Goal: Complete application form

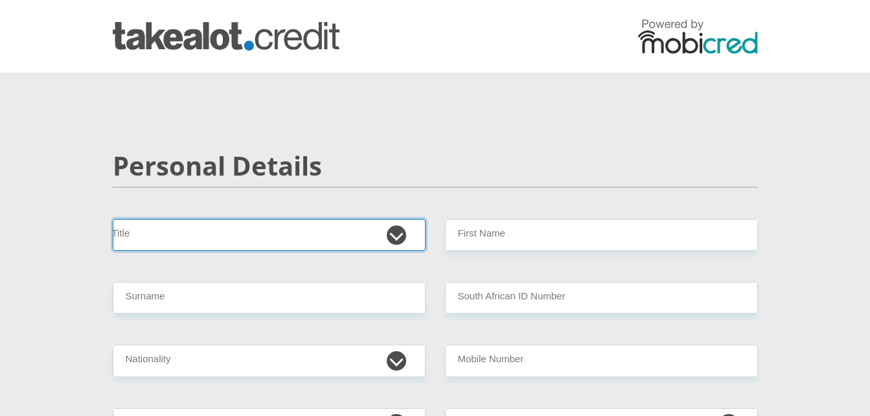
click at [350, 228] on select "Mr Ms Mrs Dr [PERSON_NAME]" at bounding box center [269, 235] width 313 height 32
select select "Ms"
click at [113, 219] on select "Mr Ms Mrs Dr [PERSON_NAME]" at bounding box center [269, 235] width 313 height 32
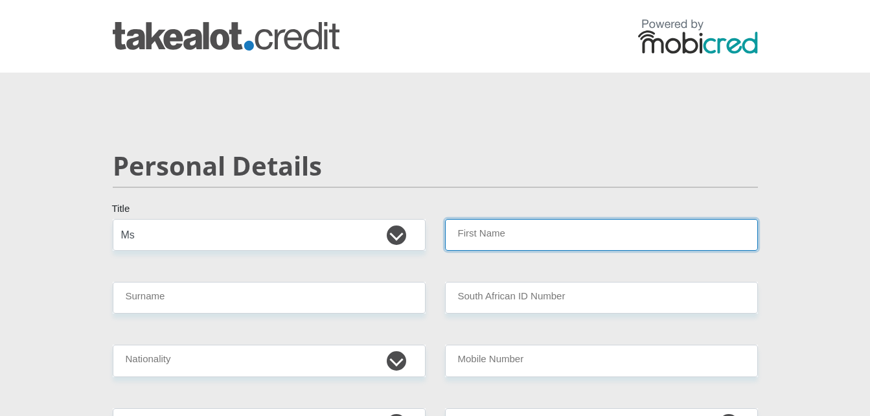
click at [545, 243] on input "First Name" at bounding box center [601, 235] width 313 height 32
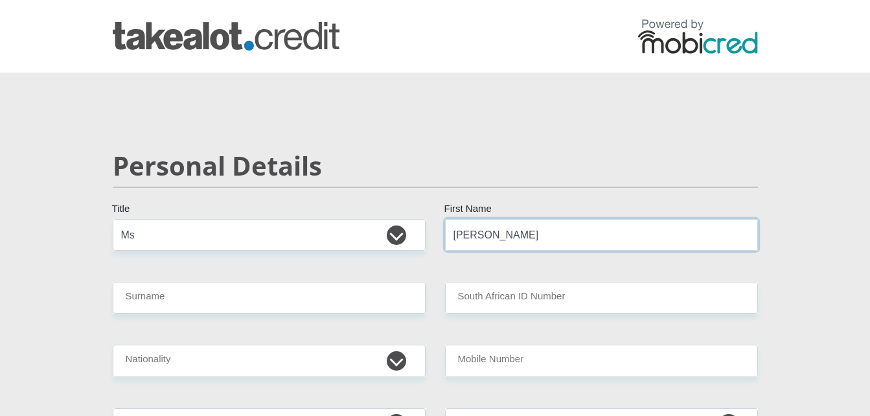
type input "[PERSON_NAME]"
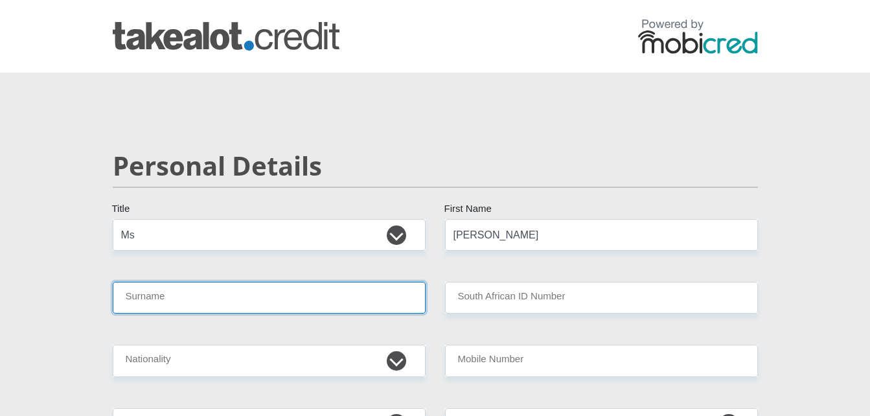
click at [346, 303] on input "Surname" at bounding box center [269, 298] width 313 height 32
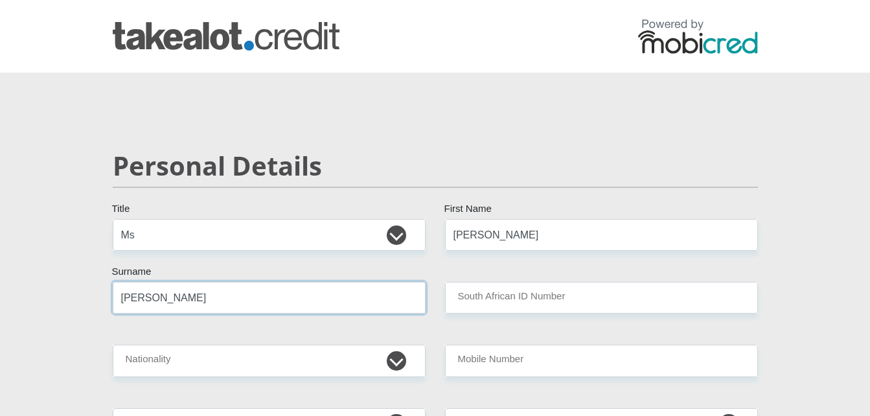
type input "[PERSON_NAME]"
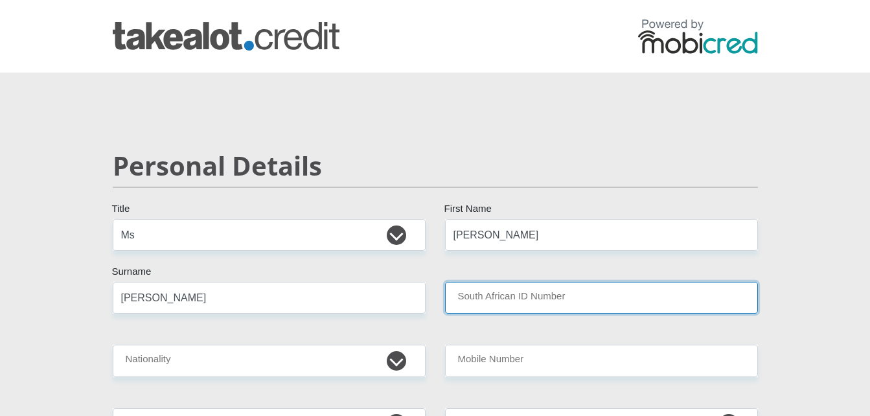
click at [481, 298] on input "South African ID Number" at bounding box center [601, 298] width 313 height 32
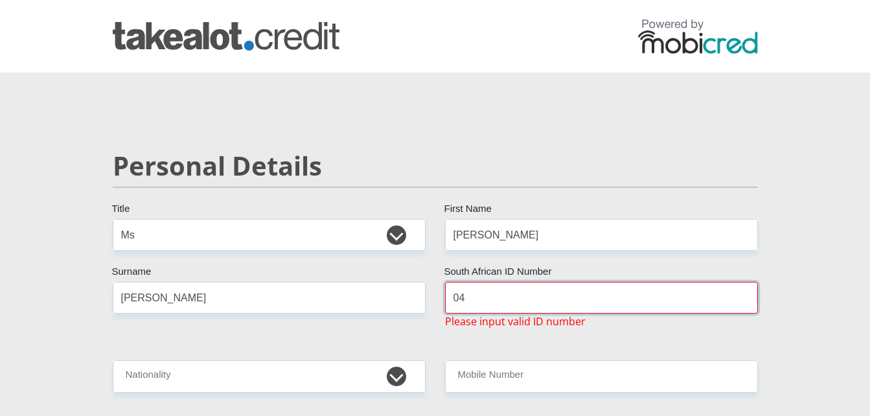
type input "0"
type input "8"
type input "0412180133081"
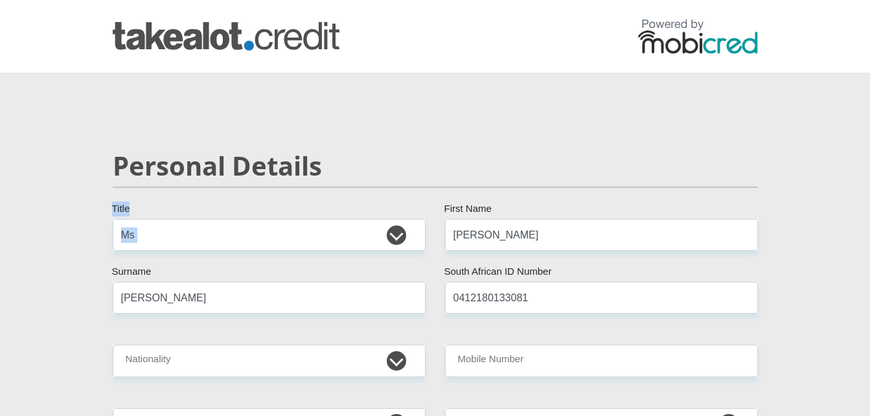
drag, startPoint x: 527, startPoint y: 209, endPoint x: 517, endPoint y: 225, distance: 19.1
click at [517, 225] on input "[PERSON_NAME]" at bounding box center [601, 235] width 313 height 32
type input "D"
type input "BontleOratile"
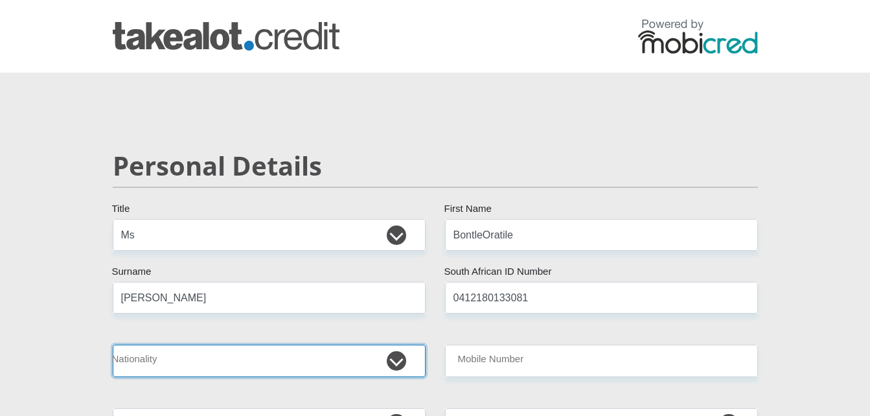
select select "ZAF"
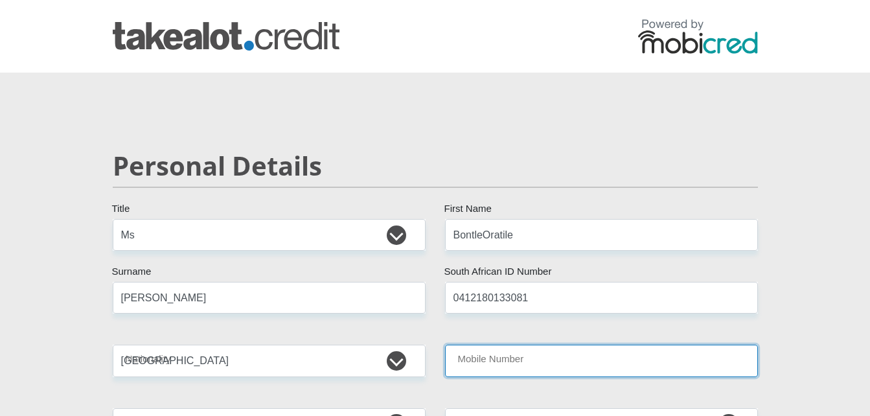
type input "0693042490"
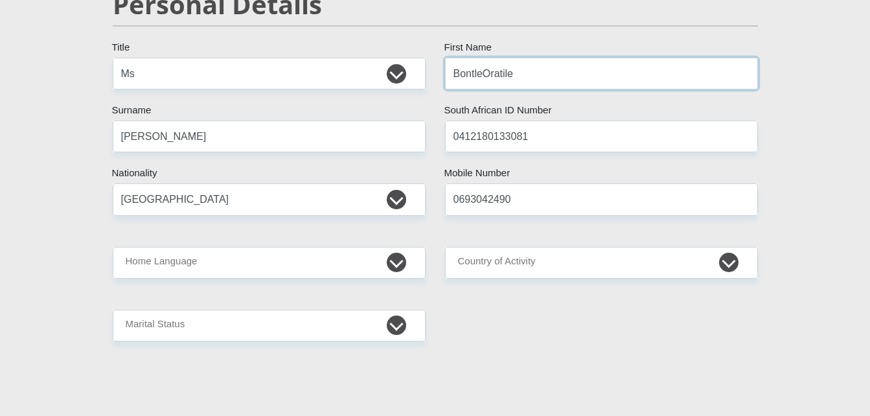
scroll to position [170, 0]
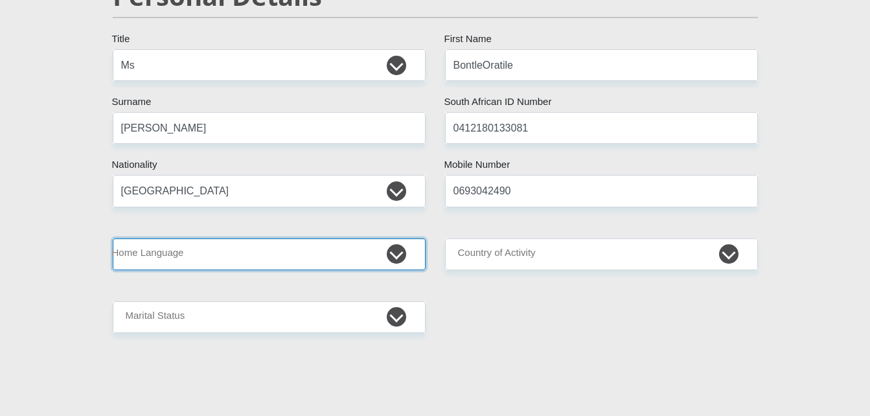
click at [403, 260] on select "Afrikaans English Sepedi South Ndebele Southern Sotho Swati Tsonga Tswana Venda…" at bounding box center [269, 254] width 313 height 32
select select "tsn"
click at [113, 238] on select "Afrikaans English Sepedi South Ndebele Southern Sotho Swati Tsonga Tswana Venda…" at bounding box center [269, 254] width 313 height 32
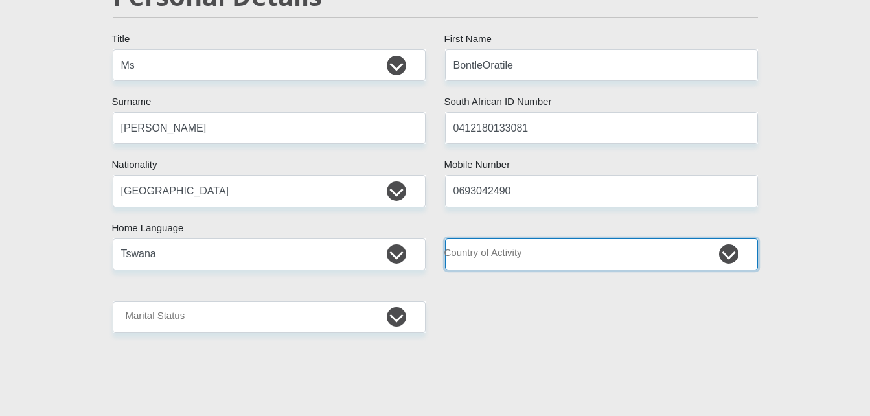
click at [550, 253] on select "[GEOGRAPHIC_DATA] [GEOGRAPHIC_DATA] [GEOGRAPHIC_DATA] [GEOGRAPHIC_DATA] [GEOGRA…" at bounding box center [601, 254] width 313 height 32
select select "ZAF"
click at [445, 238] on select "[GEOGRAPHIC_DATA] [GEOGRAPHIC_DATA] [GEOGRAPHIC_DATA] [GEOGRAPHIC_DATA] [GEOGRA…" at bounding box center [601, 254] width 313 height 32
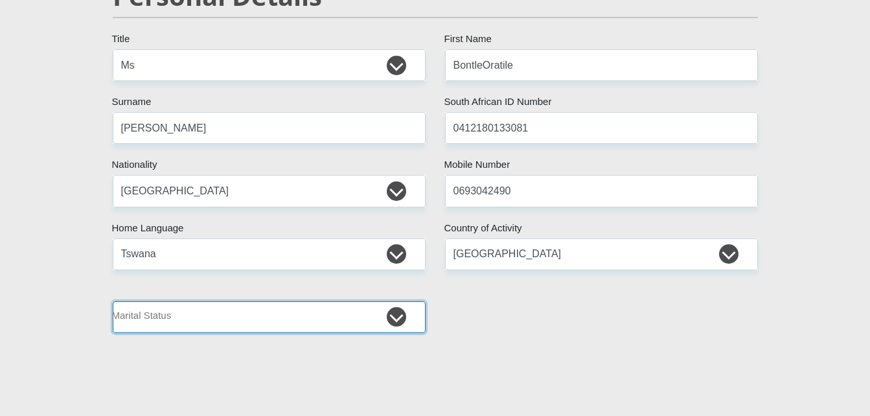
click at [271, 319] on select "Married ANC Single Divorced Widowed Married COP or Customary Law" at bounding box center [269, 317] width 313 height 32
select select "2"
click at [113, 301] on select "Married ANC Single Divorced Widowed Married COP or Customary Law" at bounding box center [269, 317] width 313 height 32
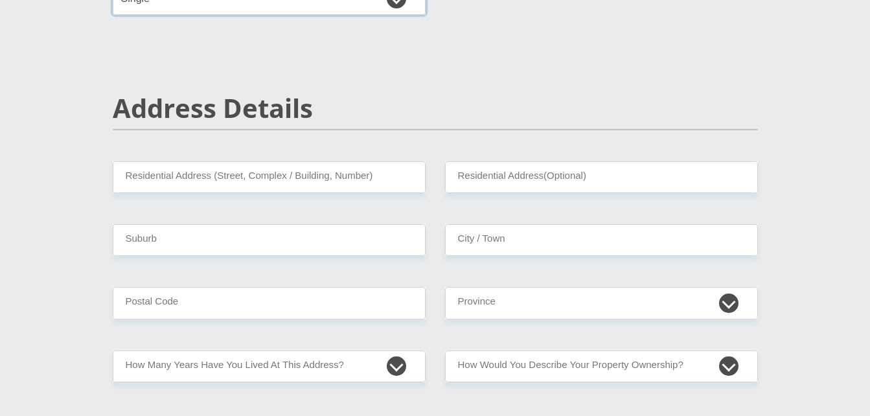
scroll to position [493, 0]
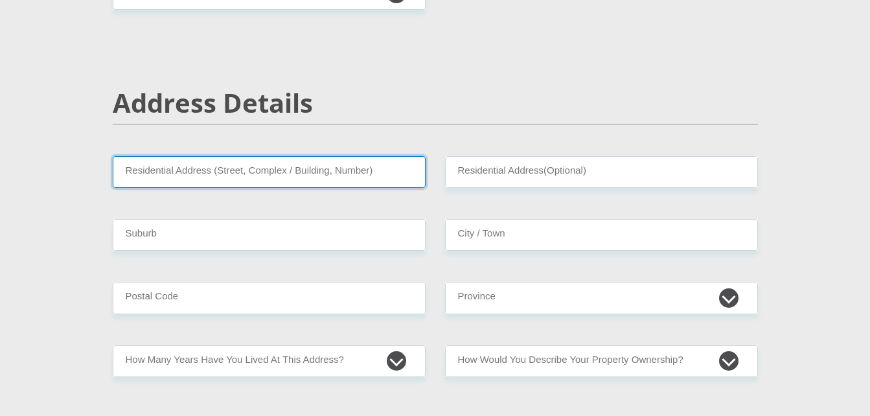
click at [366, 168] on input "Residential Address (Street, Complex / Building, Number)" at bounding box center [269, 172] width 313 height 32
type input "[STREET_ADDRESS]"
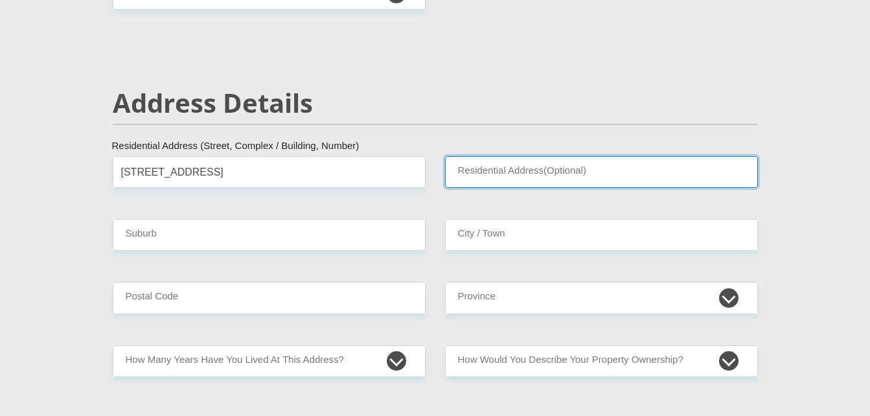
type input "Naledi, Soweto"
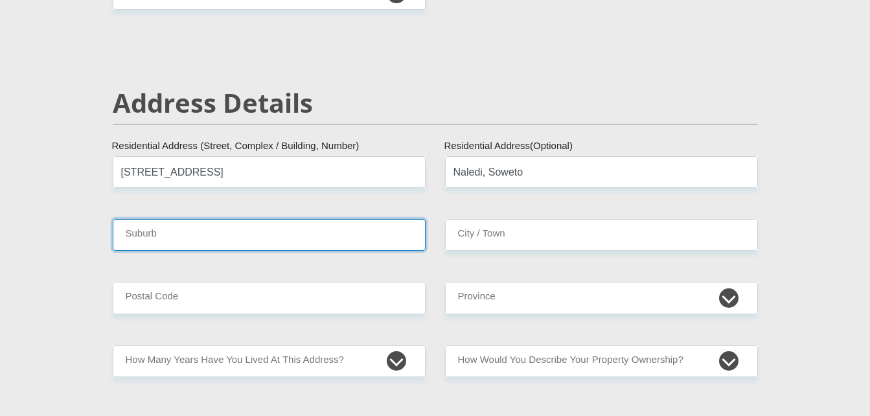
type input "[GEOGRAPHIC_DATA]"
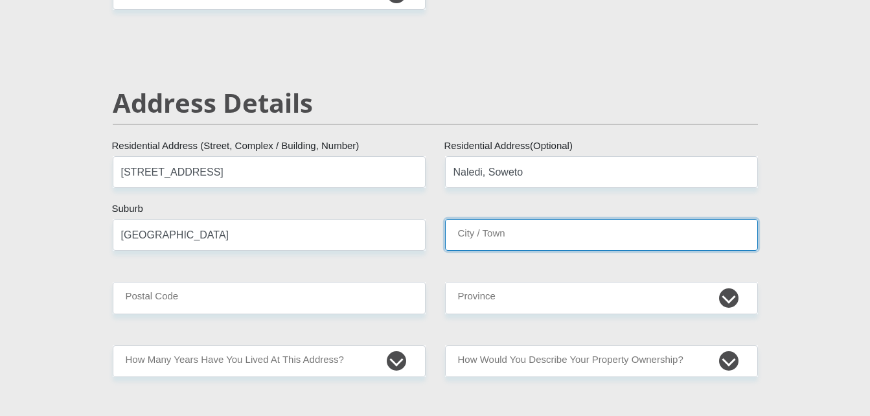
type input "[GEOGRAPHIC_DATA]"
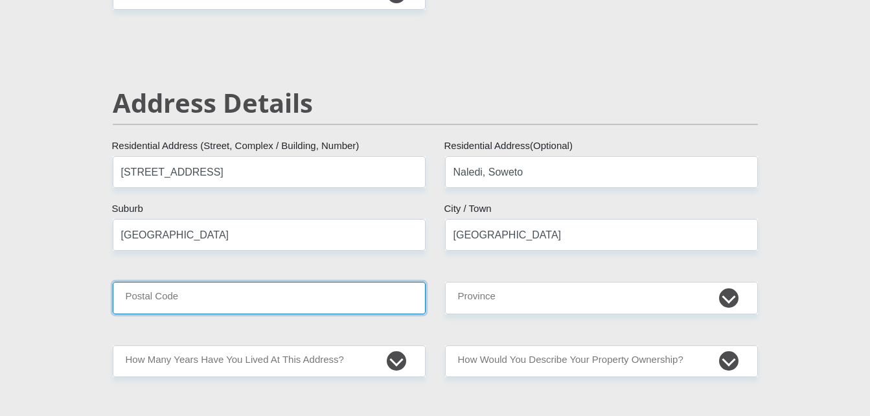
type input "1868"
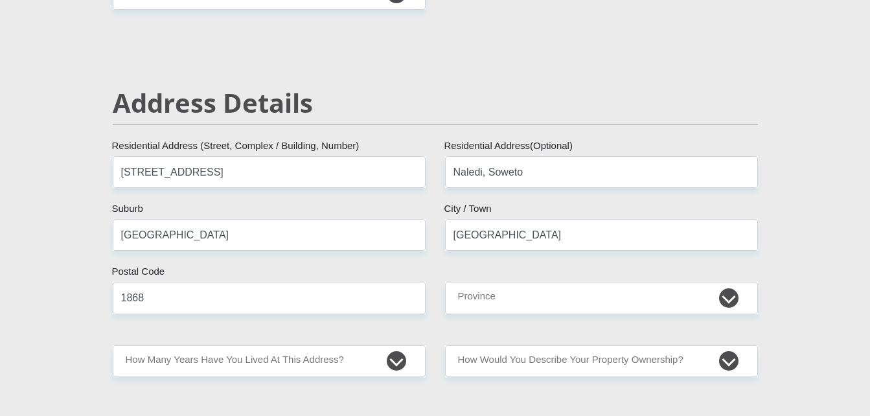
type input "[EMAIL_ADDRESS][DOMAIN_NAME]"
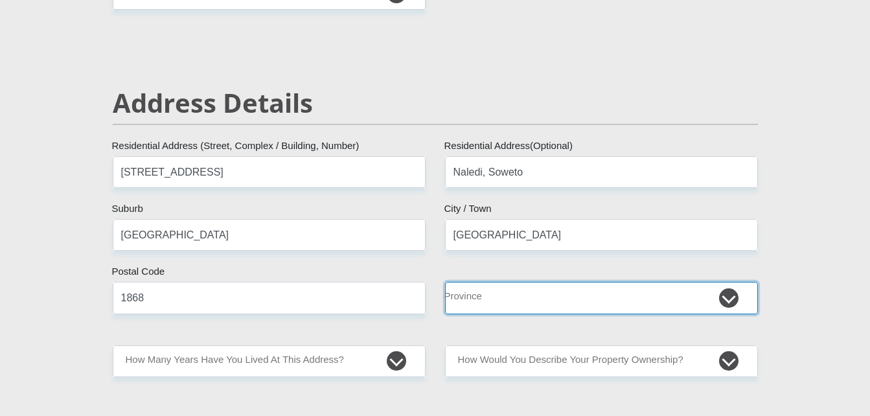
click at [517, 303] on select "Eastern Cape Free State [GEOGRAPHIC_DATA] [GEOGRAPHIC_DATA][DATE] [GEOGRAPHIC_D…" at bounding box center [601, 298] width 313 height 32
select select "Gauteng"
click at [445, 282] on select "Eastern Cape Free State [GEOGRAPHIC_DATA] [GEOGRAPHIC_DATA][DATE] [GEOGRAPHIC_D…" at bounding box center [601, 298] width 313 height 32
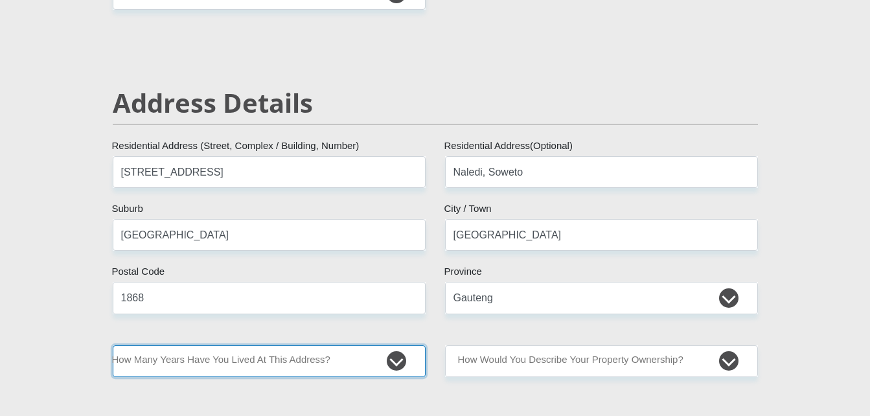
click at [385, 354] on select "less than 1 year 1-3 years 3-5 years 5+ years" at bounding box center [269, 361] width 313 height 32
select select "5"
click at [113, 345] on select "less than 1 year 1-3 years 3-5 years 5+ years" at bounding box center [269, 361] width 313 height 32
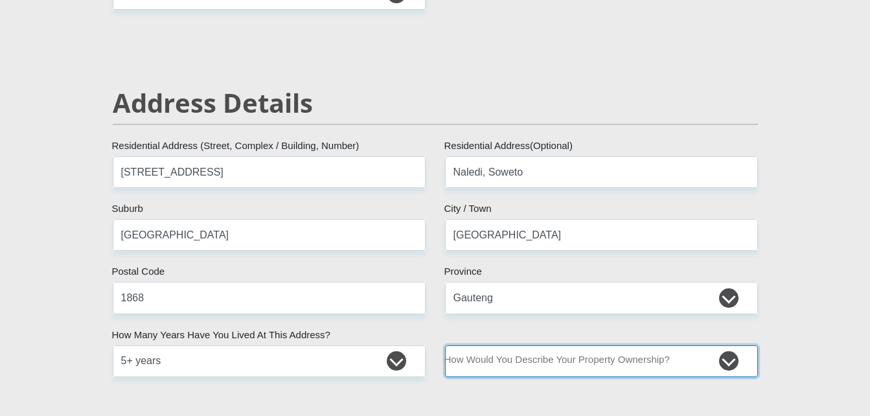
click at [468, 361] on select "Owned Rented Family Owned Company Dwelling" at bounding box center [601, 361] width 313 height 32
select select "parents"
click at [445, 345] on select "Owned Rented Family Owned Company Dwelling" at bounding box center [601, 361] width 313 height 32
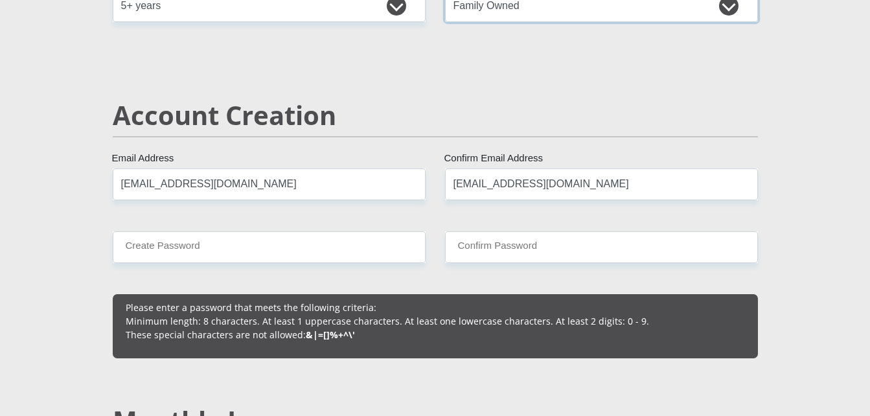
scroll to position [858, 0]
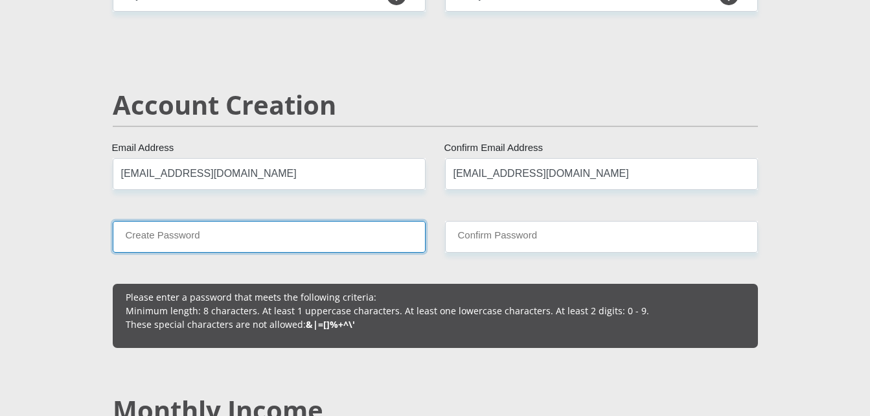
click at [355, 235] on input "Create Password" at bounding box center [269, 237] width 313 height 32
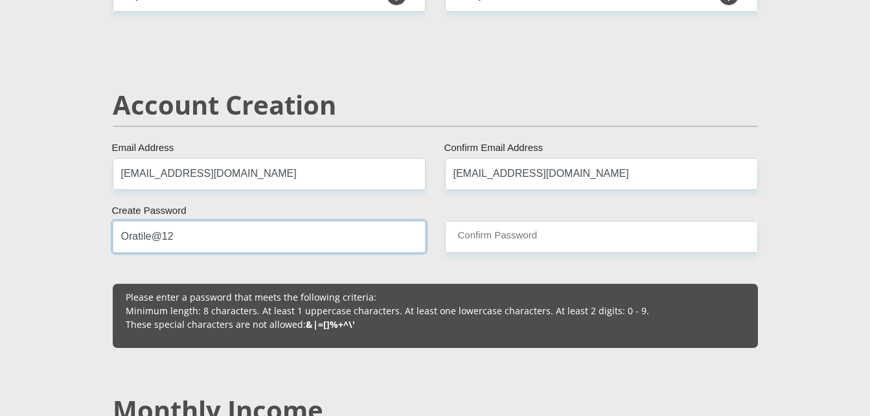
type input "Oratile@12"
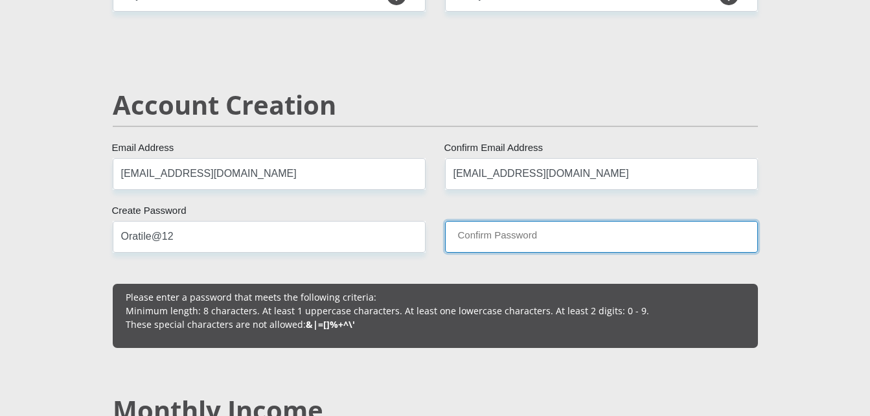
click at [483, 229] on input "Confirm Password" at bounding box center [601, 237] width 313 height 32
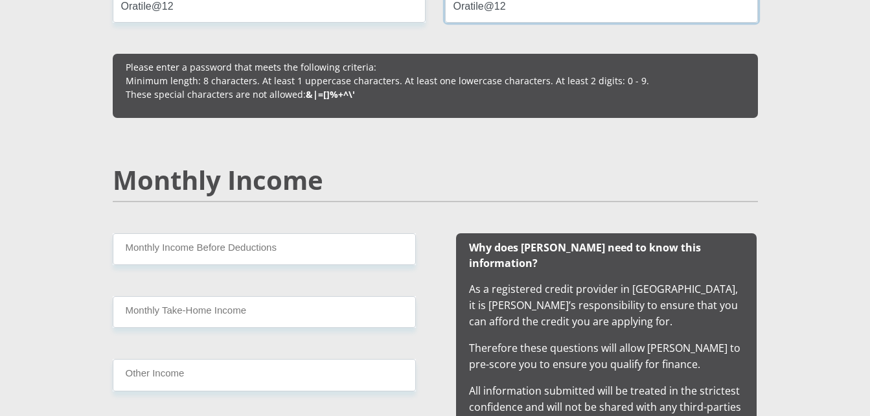
scroll to position [1096, 0]
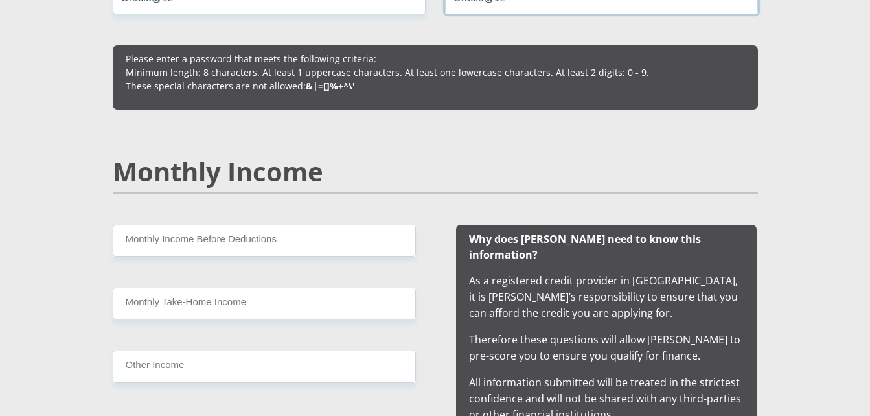
type input "Oratile@12"
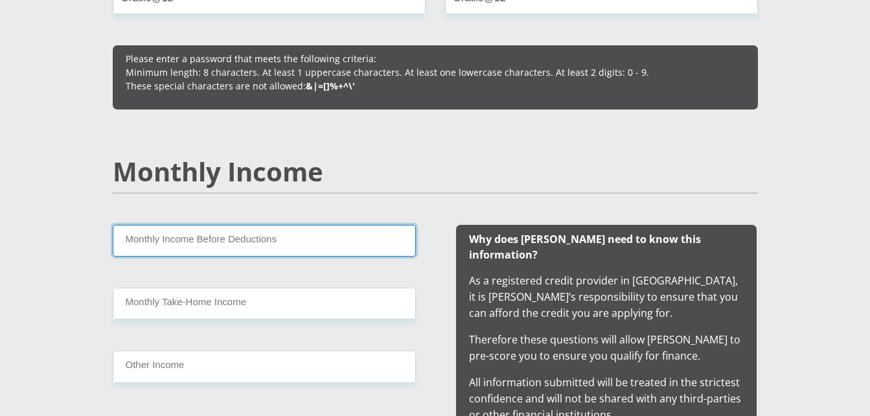
click at [354, 238] on input "Monthly Income Before Deductions" at bounding box center [264, 241] width 303 height 32
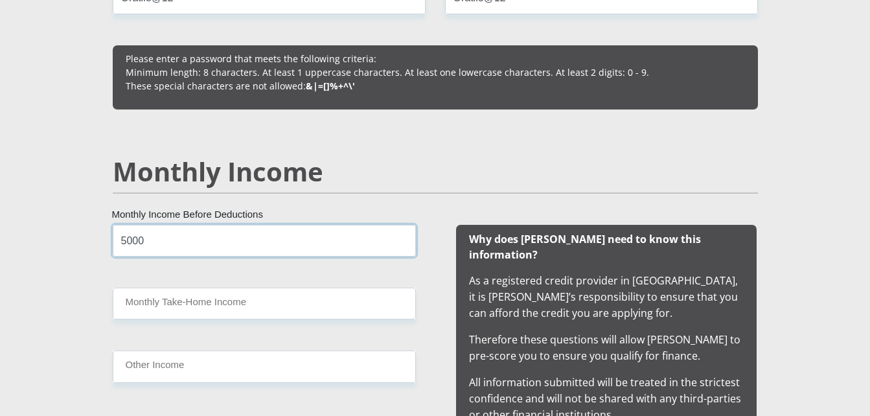
type input "5000"
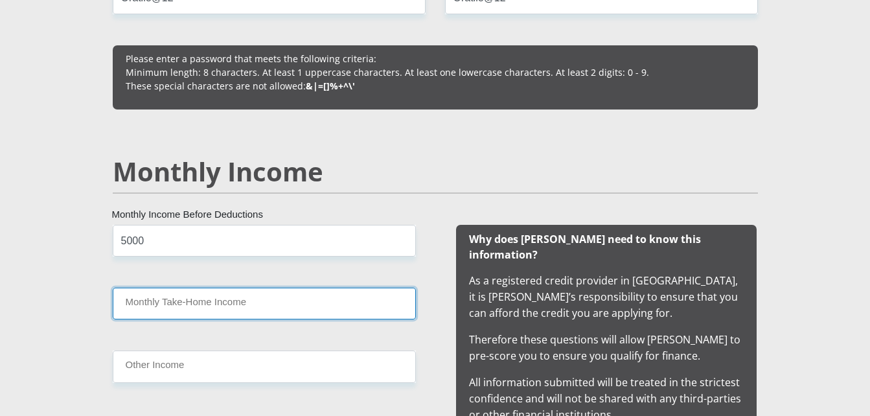
click at [254, 297] on input "Monthly Take-Home Income" at bounding box center [264, 304] width 303 height 32
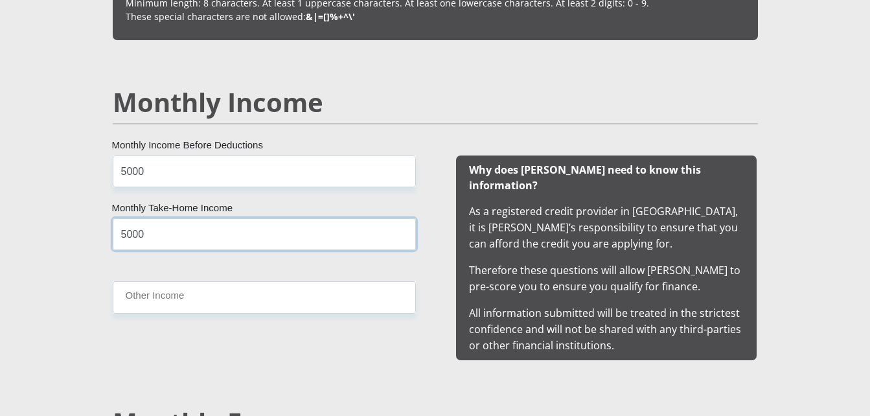
scroll to position [1181, 0]
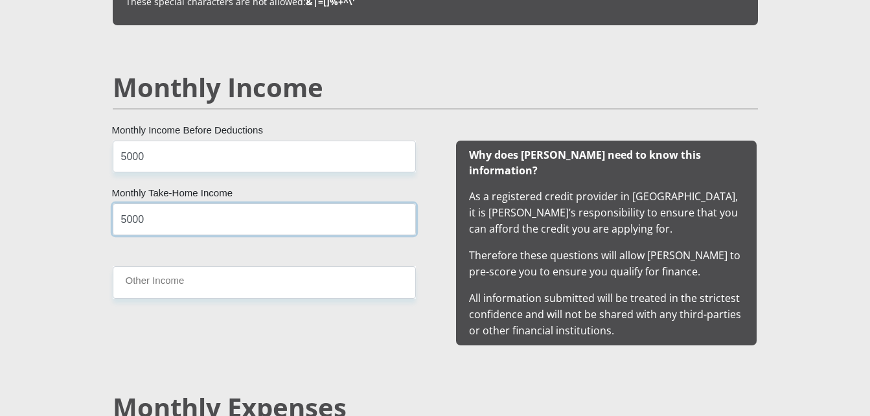
type input "5000"
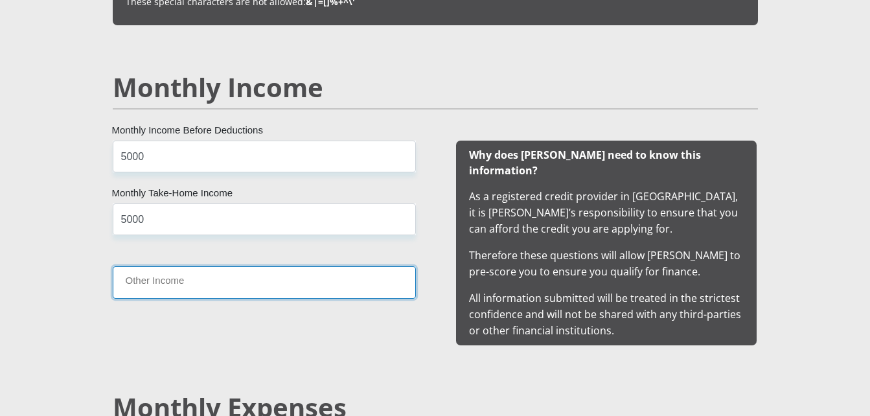
click at [238, 294] on input "Other Income" at bounding box center [264, 282] width 303 height 32
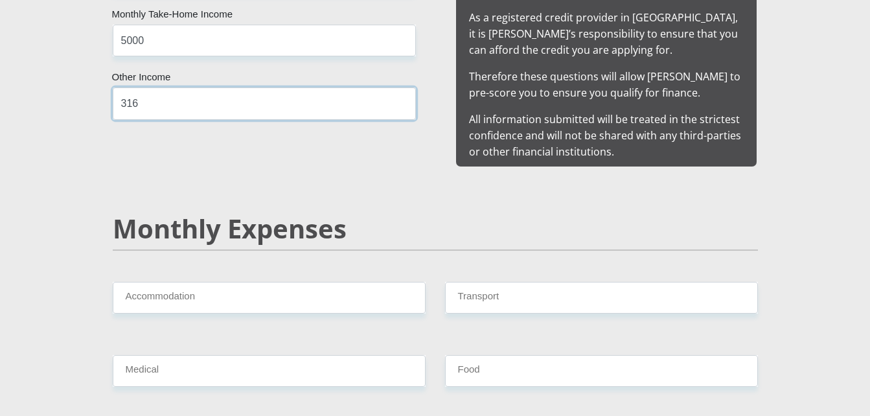
scroll to position [1388, 0]
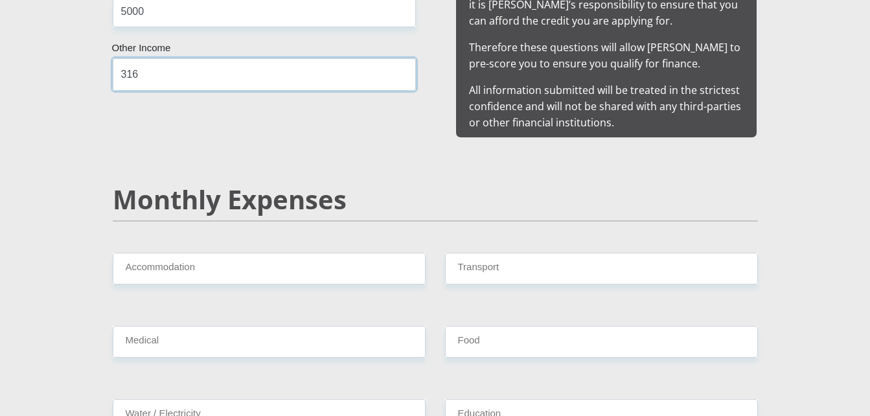
type input "316"
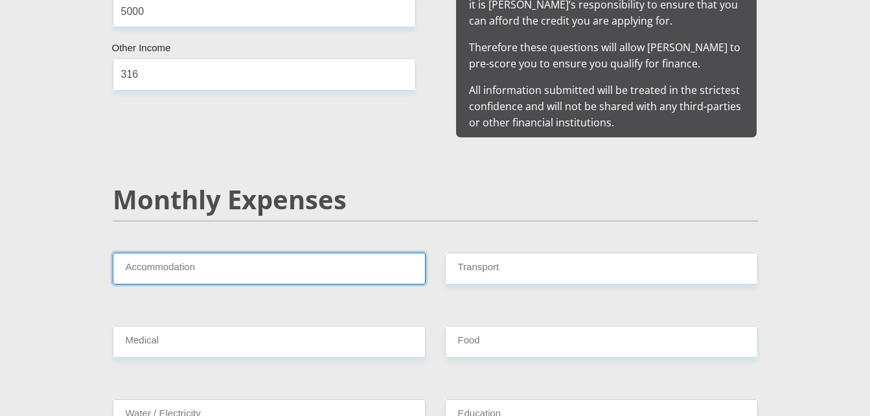
click at [252, 253] on input "Accommodation" at bounding box center [269, 269] width 313 height 32
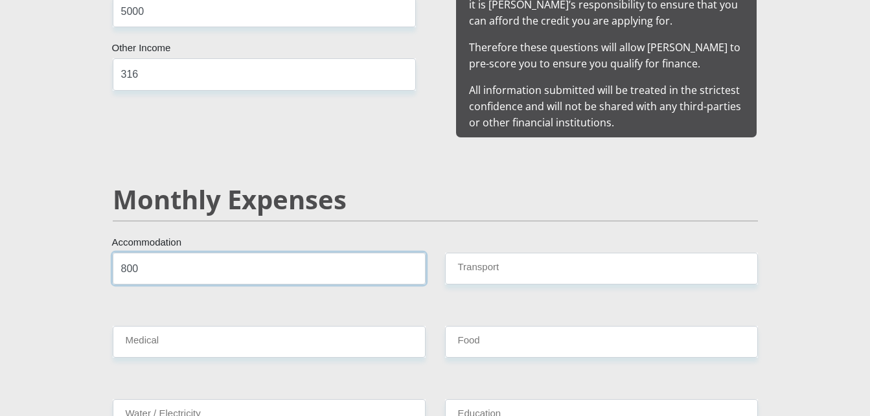
type input "800"
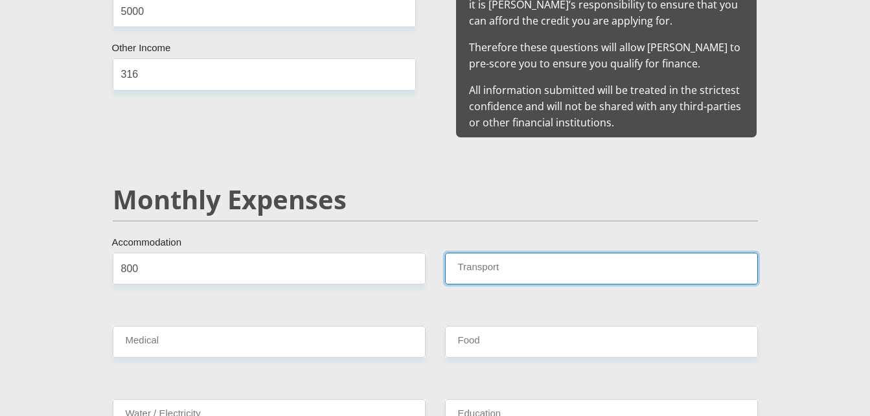
click at [507, 258] on input "Transport" at bounding box center [601, 269] width 313 height 32
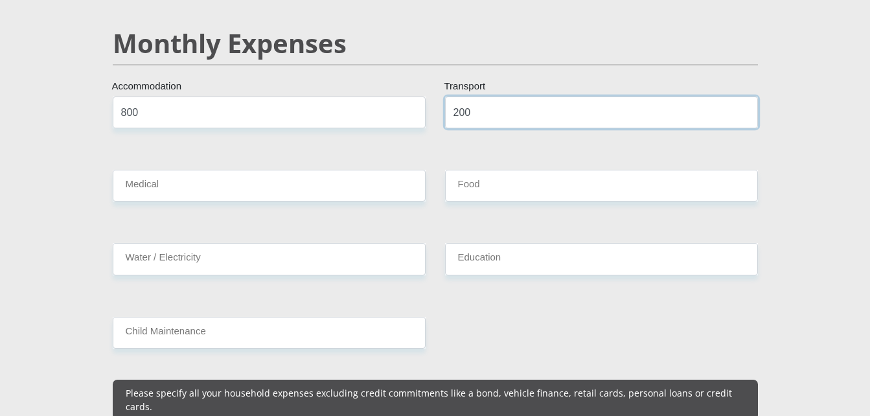
scroll to position [1562, 0]
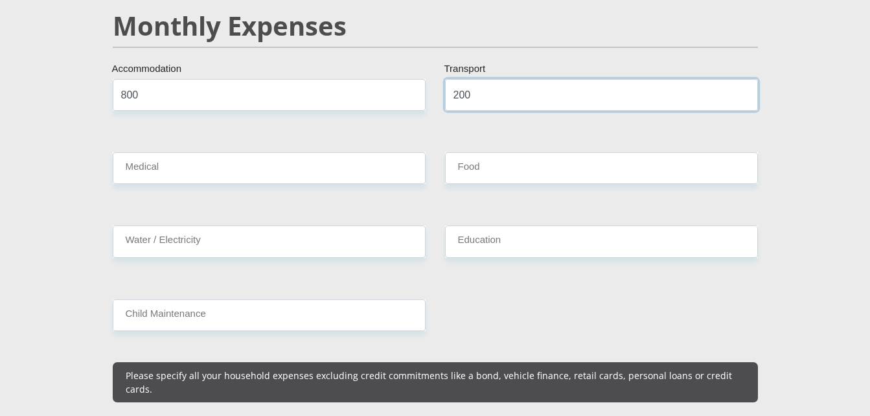
type input "200"
drag, startPoint x: 475, startPoint y: 172, endPoint x: 470, endPoint y: 156, distance: 16.6
click at [470, 157] on div "Food" at bounding box center [601, 173] width 332 height 42
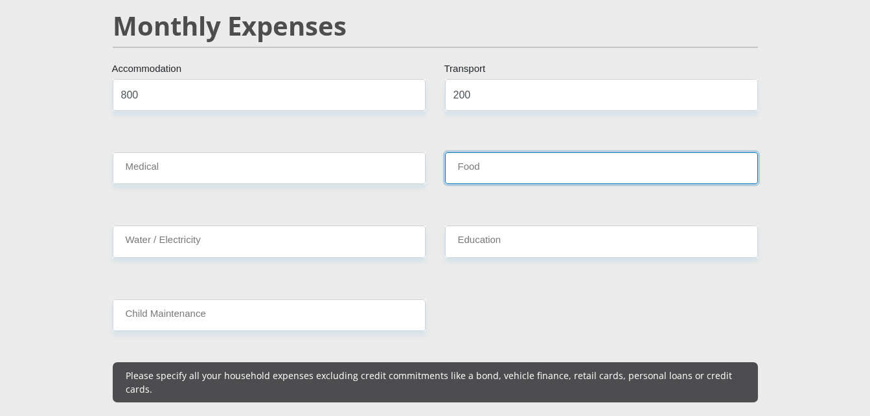
click at [470, 156] on input "Food" at bounding box center [601, 168] width 313 height 32
type input "1000"
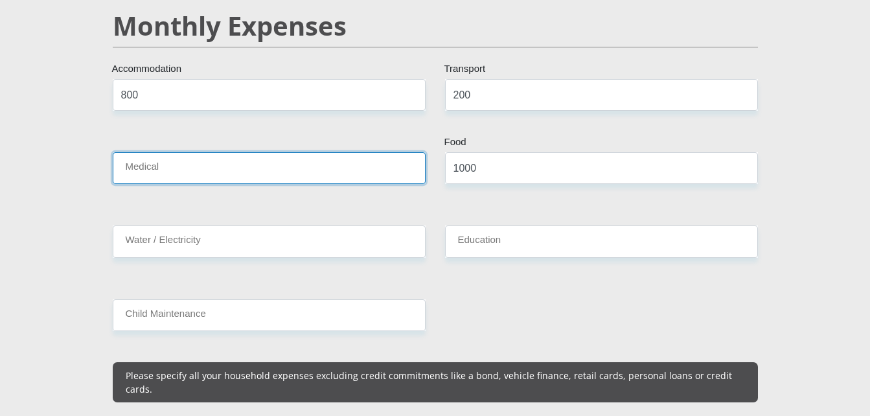
click at [383, 153] on input "Medical" at bounding box center [269, 168] width 313 height 32
type input "500"
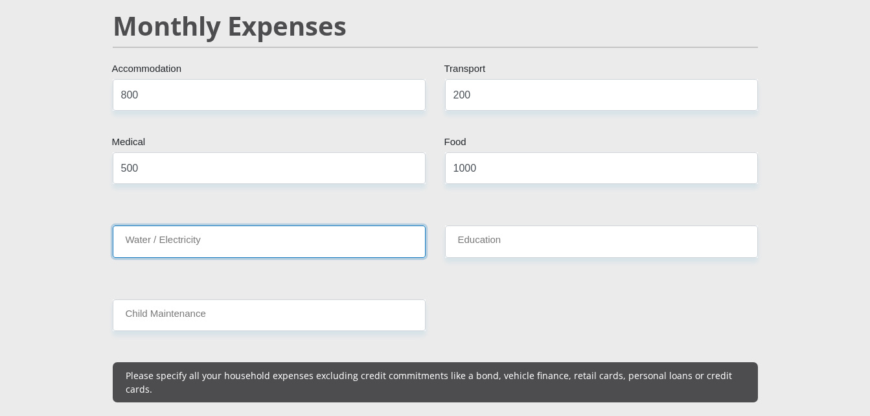
click at [302, 225] on input "Water / Electricity" at bounding box center [269, 241] width 313 height 32
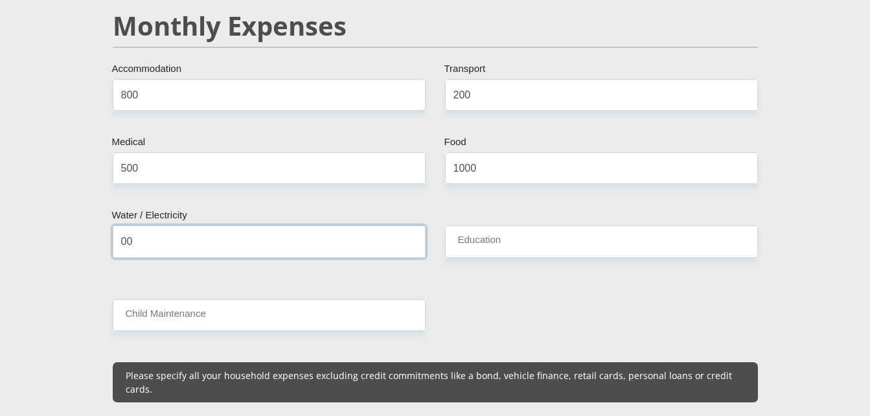
type input "00"
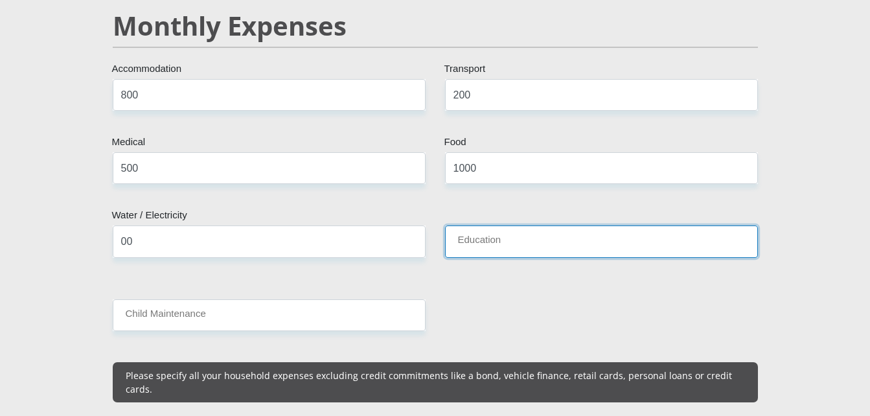
click at [470, 225] on input "Education" at bounding box center [601, 241] width 313 height 32
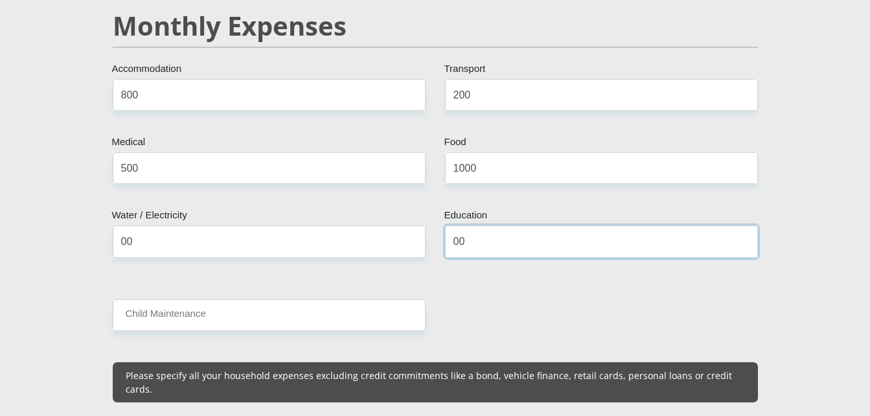
type input "00"
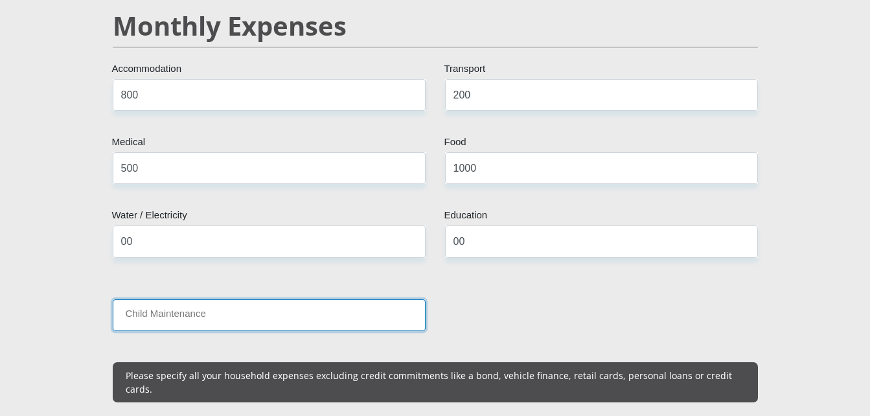
click at [402, 299] on input "Child Maintenance" at bounding box center [269, 315] width 313 height 32
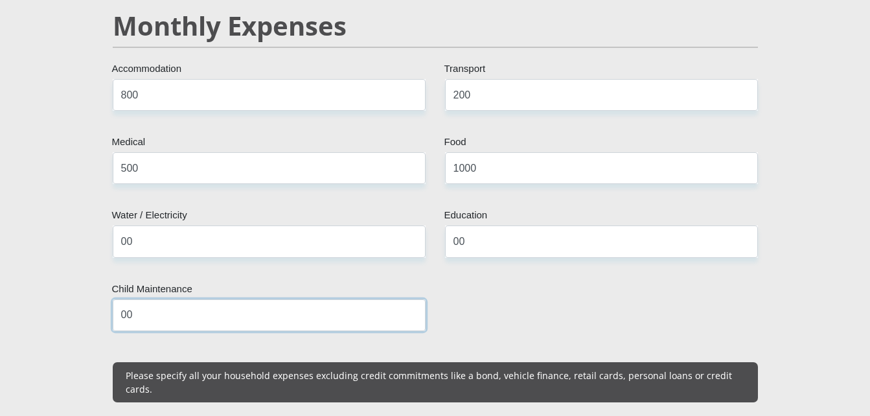
type input "00"
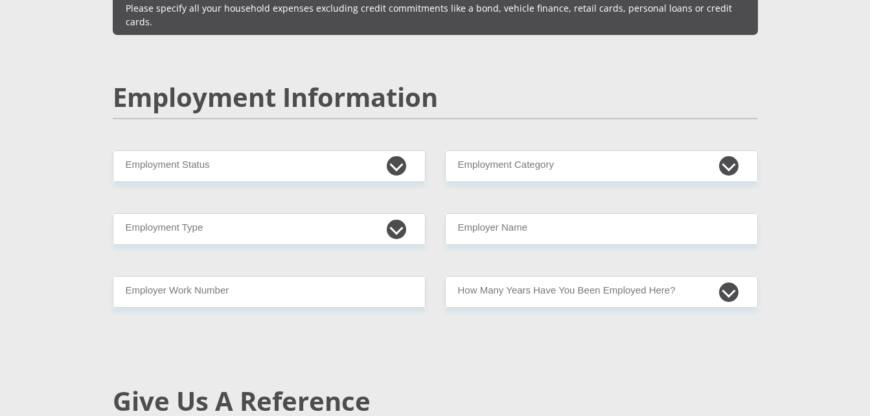
scroll to position [1938, 0]
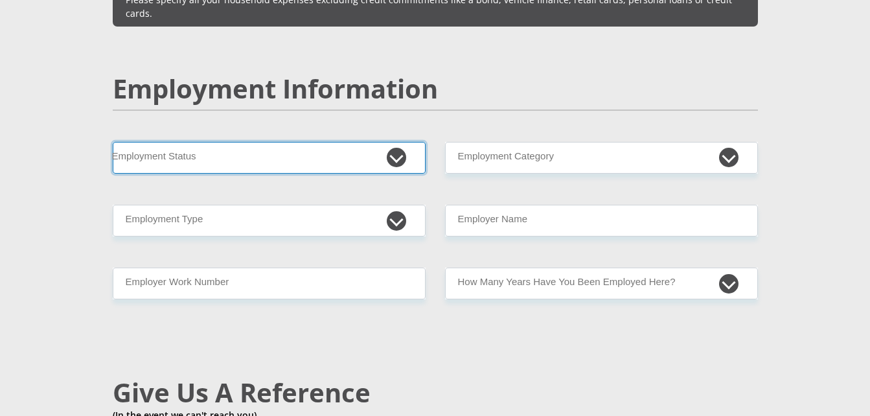
click at [341, 142] on select "Permanent/Full-time Part-time/Casual [DEMOGRAPHIC_DATA] Worker Self-Employed Ho…" at bounding box center [269, 158] width 313 height 32
select select "7"
click at [113, 142] on select "Permanent/Full-time Part-time/Casual [DEMOGRAPHIC_DATA] Worker Self-Employed Ho…" at bounding box center [269, 158] width 313 height 32
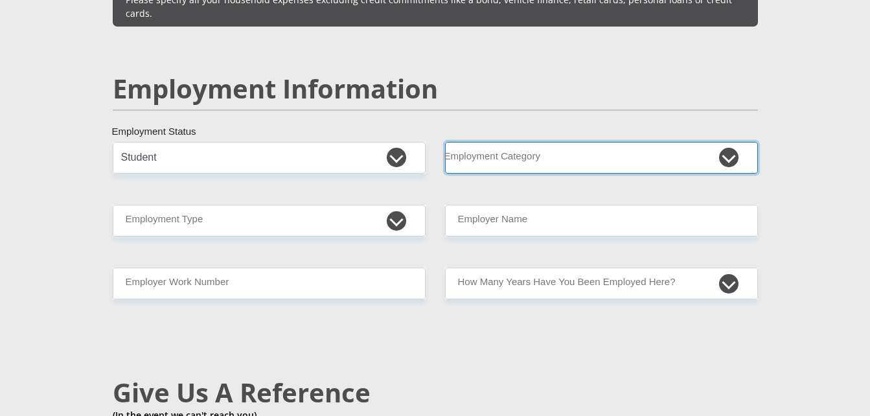
click at [538, 142] on select "AGRICULTURE ALCOHOL & TOBACCO CONSTRUCTION MATERIALS METALLURGY EQUIPMENT FOR R…" at bounding box center [601, 158] width 313 height 32
select select "14"
click at [445, 142] on select "AGRICULTURE ALCOHOL & TOBACCO CONSTRUCTION MATERIALS METALLURGY EQUIPMENT FOR R…" at bounding box center [601, 158] width 313 height 32
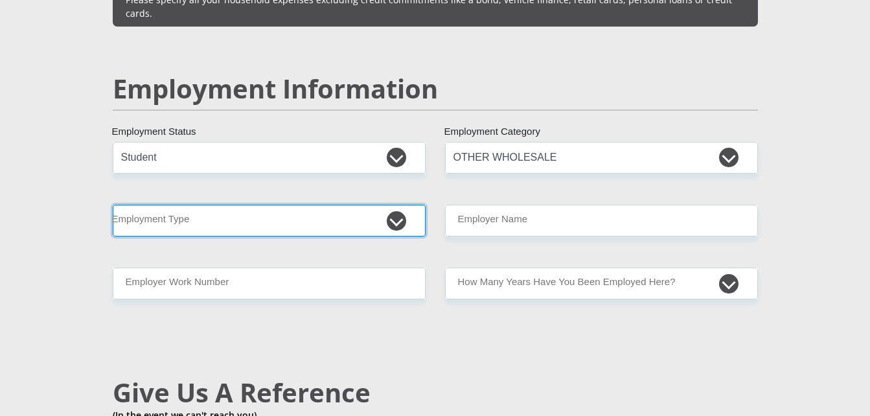
click at [393, 205] on select "College/Lecturer Craft Seller Creative Driver Executive Farmer Forces - Non Com…" at bounding box center [269, 221] width 313 height 32
select select "Licenced Professional"
click at [113, 205] on select "College/Lecturer Craft Seller Creative Driver Executive Farmer Forces - Non Com…" at bounding box center [269, 221] width 313 height 32
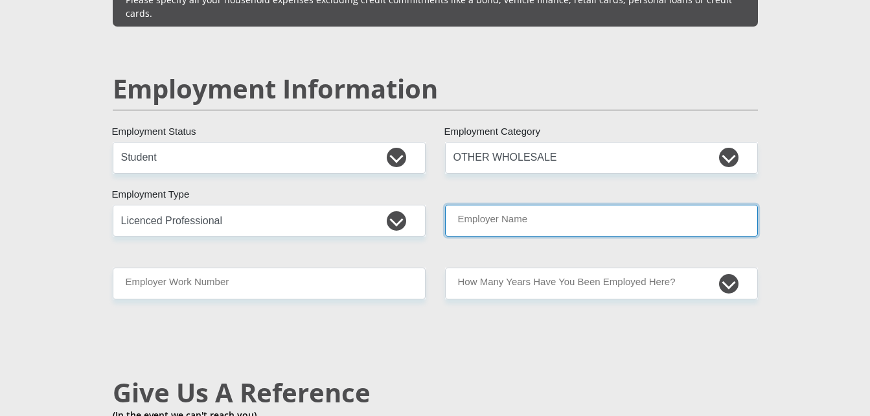
click at [512, 205] on input "Employer Name" at bounding box center [601, 221] width 313 height 32
type input "KoketsoMalape"
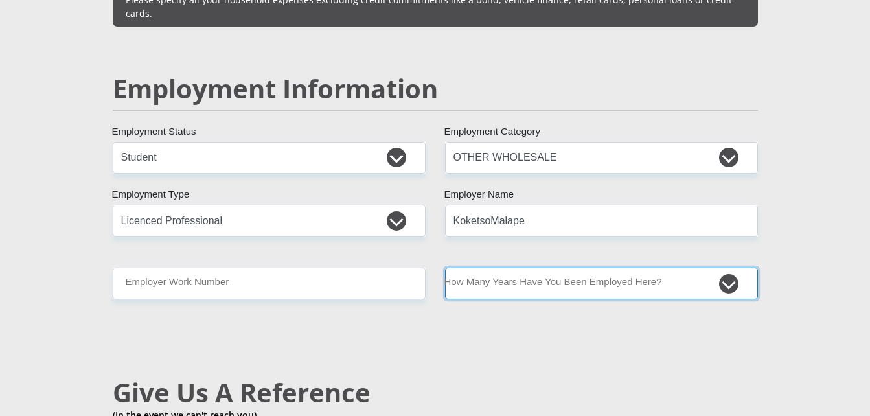
click at [491, 267] on select "less than 1 year 1-3 years 3-5 years 5+ years" at bounding box center [601, 283] width 313 height 32
select select "24"
click at [445, 267] on select "less than 1 year 1-3 years 3-5 years 5+ years" at bounding box center [601, 283] width 313 height 32
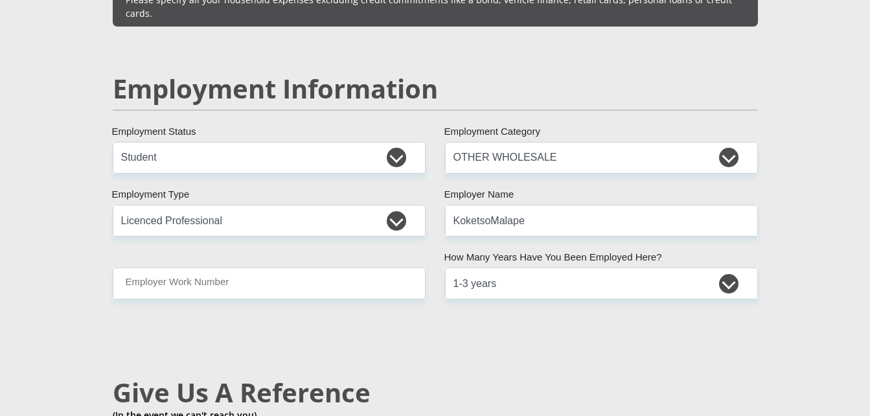
click at [387, 273] on div "Mr Ms Mrs Dr [PERSON_NAME] Title BontleOratile First Name [PERSON_NAME] Surname…" at bounding box center [435, 128] width 664 height 3694
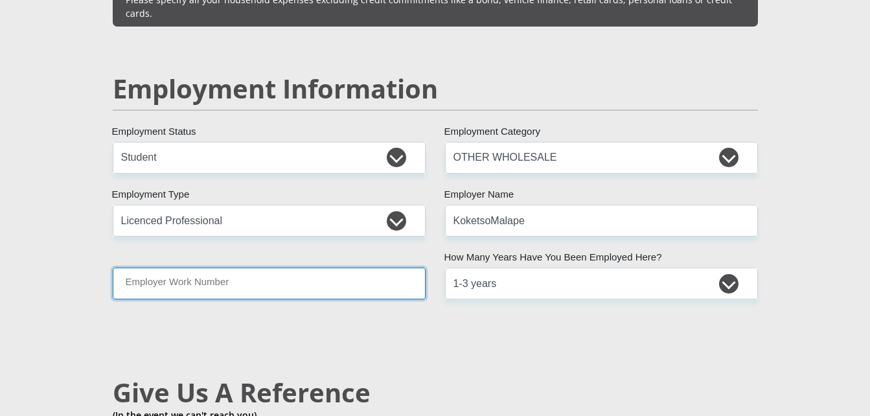
click at [364, 267] on input "Employer Work Number" at bounding box center [269, 283] width 313 height 32
type input "0693042490"
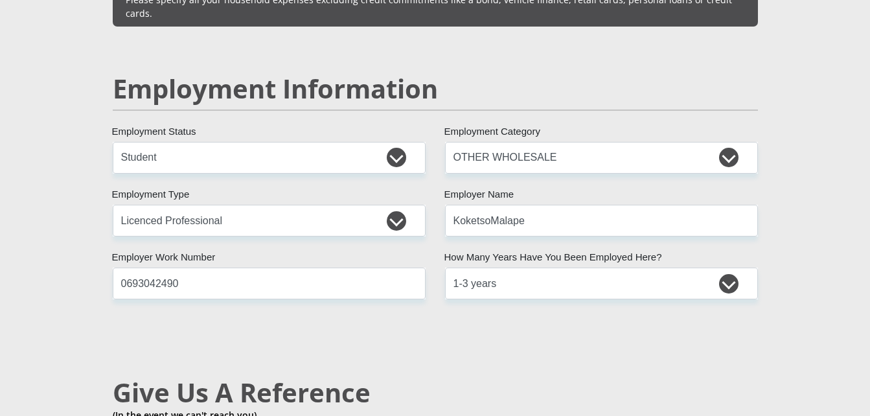
type input "Bontle"
type input "[PERSON_NAME]"
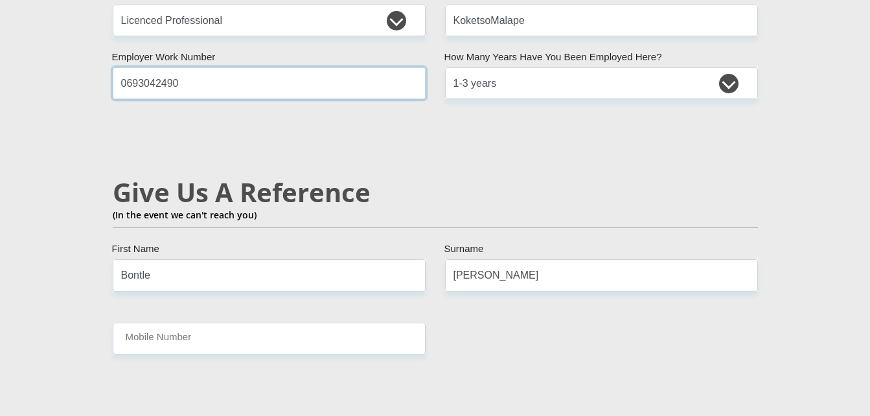
scroll to position [2140, 0]
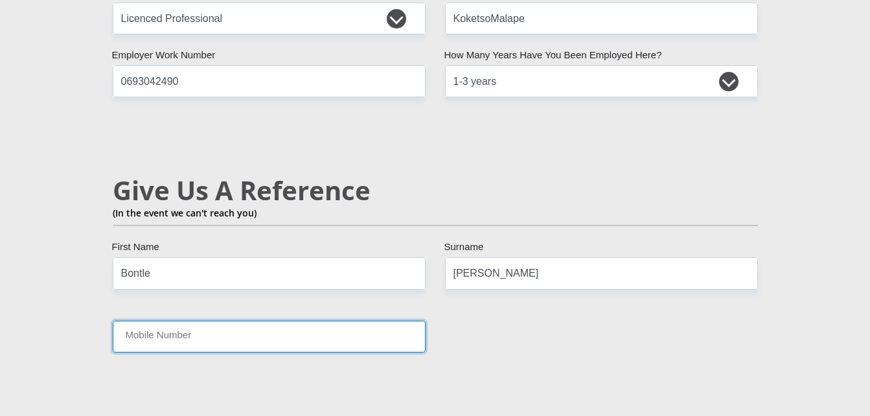
click at [294, 321] on input "Mobile Number" at bounding box center [269, 337] width 313 height 32
type input "0781209764"
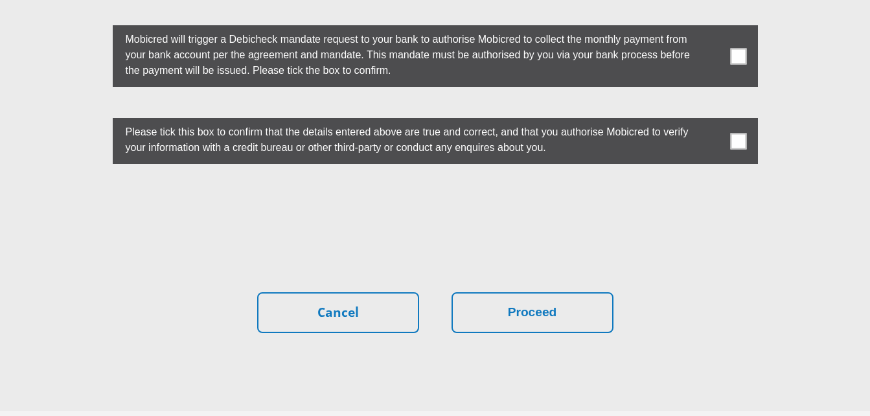
scroll to position [3707, 0]
